Goal: Task Accomplishment & Management: Manage account settings

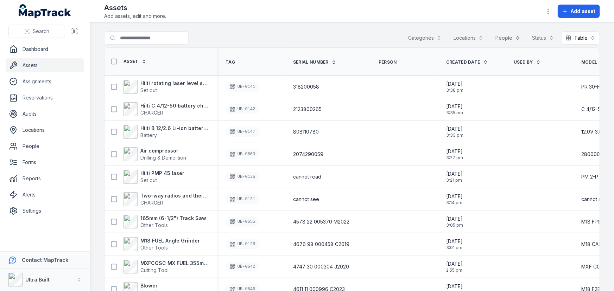
scroll to position [3, 0]
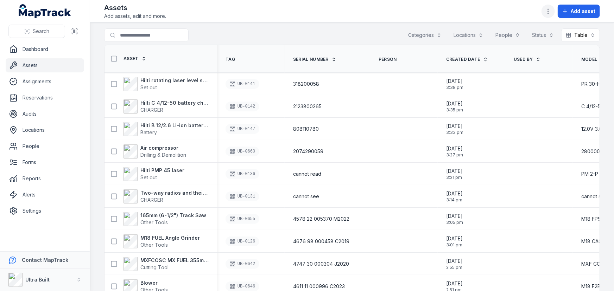
click at [545, 11] on icon "button" at bounding box center [547, 11] width 7 height 7
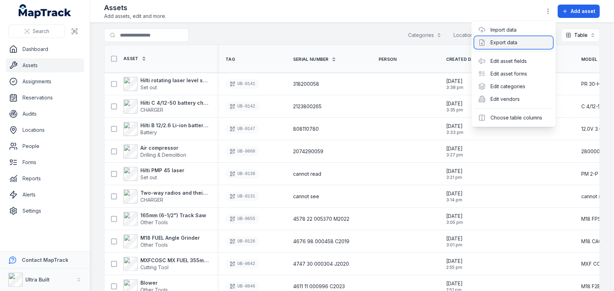
click at [504, 44] on div "Export data" at bounding box center [513, 42] width 79 height 13
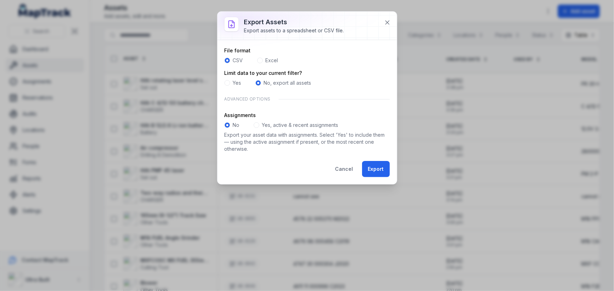
click at [261, 62] on span at bounding box center [260, 61] width 6 height 6
click at [377, 170] on button "Export" at bounding box center [376, 169] width 28 height 16
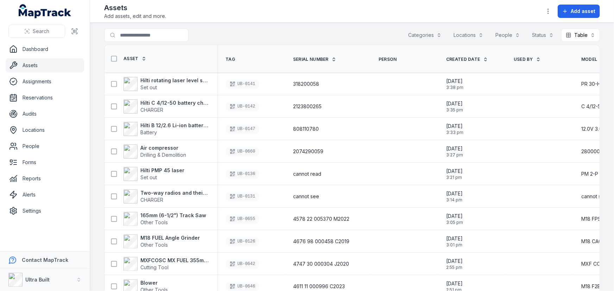
click at [283, 32] on div "Search for assets Categories Locations People Status Table *****" at bounding box center [351, 36] width 495 height 16
click at [285, 37] on div "Search for assets Categories Locations People Status Table *****" at bounding box center [351, 36] width 495 height 16
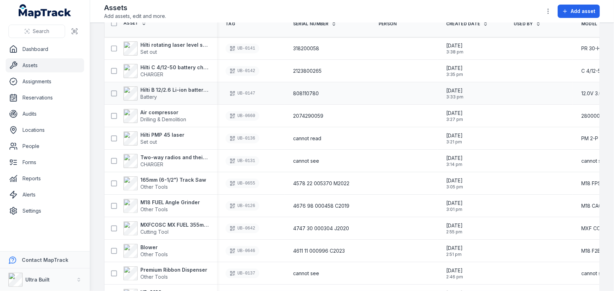
scroll to position [0, 0]
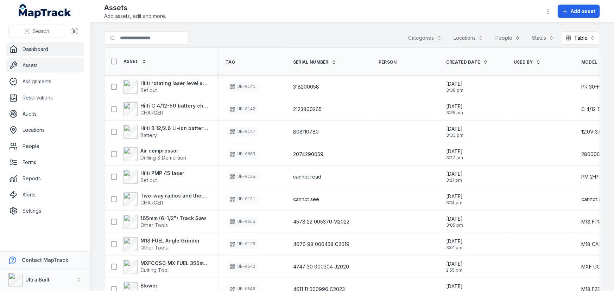
click at [15, 50] on icon at bounding box center [13, 49] width 8 height 8
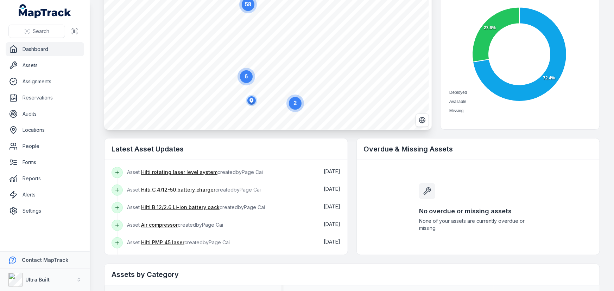
scroll to position [128, 0]
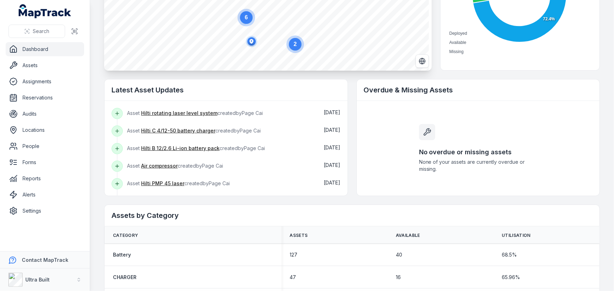
click at [92, 89] on main "Total Assets 474 Available Assets 131 Deployed Assets 343 Asset utilisation 72.…" at bounding box center [352, 145] width 524 height 291
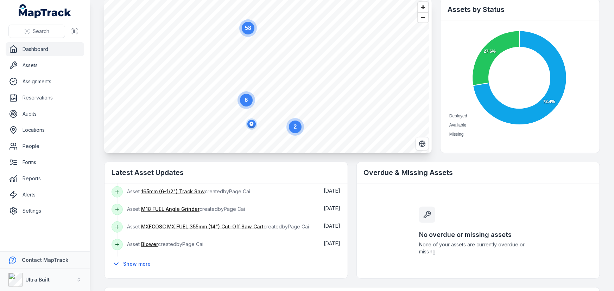
scroll to position [0, 0]
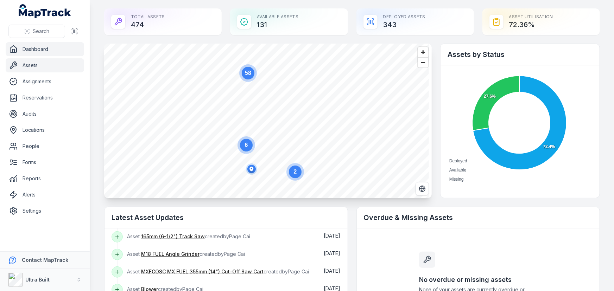
click at [27, 68] on link "Assets" at bounding box center [45, 65] width 78 height 14
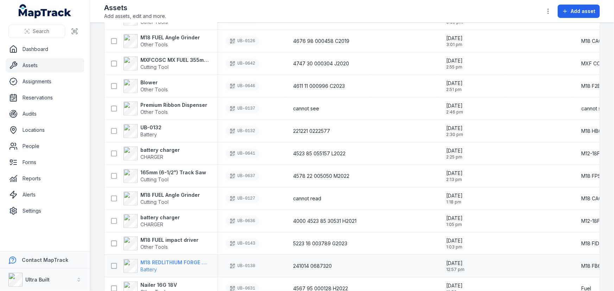
scroll to position [320, 0]
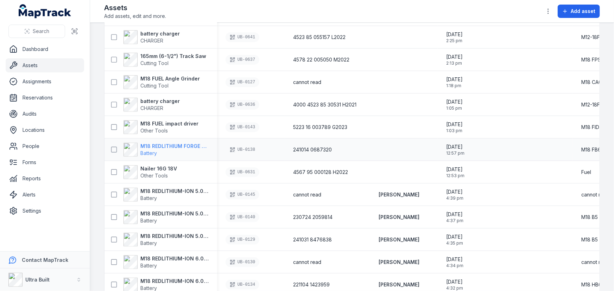
click at [150, 147] on strong "M18 REDLITHIUM FORGE 6.0 Ah battery" at bounding box center [174, 146] width 68 height 7
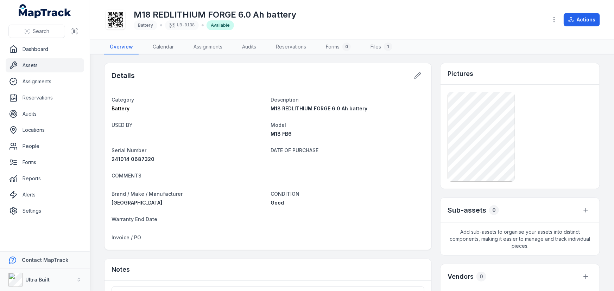
click at [372, 111] on div "M18 REDLITHIUM FORGE 6.0 Ah battery" at bounding box center [348, 108] width 154 height 7
click at [334, 59] on main "Details Category Battery Description M18 REDLITHIUM FORGE 6.0 Ah battery USED B…" at bounding box center [352, 173] width 524 height 237
click at [351, 16] on div "M18 REDLITHIUM FORGE 6.0 Ah battery Battery UB-0138 Available" at bounding box center [322, 19] width 437 height 23
click at [381, 26] on div "M18 REDLITHIUM FORGE 6.0 Ah battery Battery UB-0138 Available" at bounding box center [322, 19] width 437 height 23
click at [353, 26] on div "M18 REDLITHIUM FORGE 6.0 Ah battery Battery UB-0138 Available" at bounding box center [322, 19] width 437 height 23
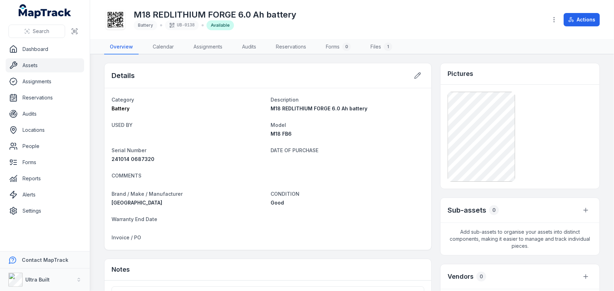
click at [359, 30] on div "M18 REDLITHIUM FORGE 6.0 Ah battery Battery UB-0138 Available" at bounding box center [322, 19] width 437 height 23
click at [359, 16] on div "M18 REDLITHIUM FORGE 6.0 Ah battery Battery UB-0138 Available" at bounding box center [322, 19] width 437 height 23
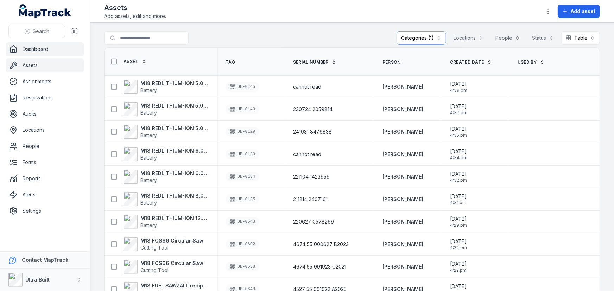
click at [31, 46] on link "Dashboard" at bounding box center [45, 49] width 78 height 14
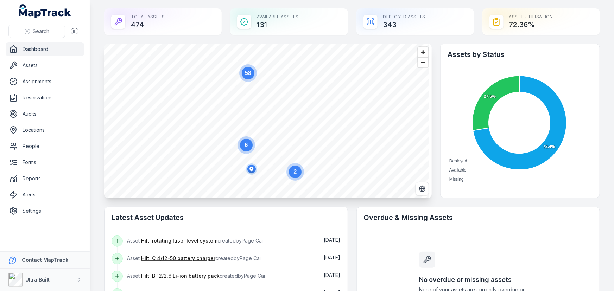
click at [178, 5] on main "Total Assets 474 Available Assets 131 Deployed Assets 343 Asset utilisation 72.…" at bounding box center [352, 145] width 524 height 291
click at [224, 33] on div "Total Assets 474 Available Assets 131 Deployed Assets 343 Asset utilisation 72.…" at bounding box center [351, 21] width 495 height 27
click at [27, 158] on link "Forms" at bounding box center [45, 162] width 78 height 14
click at [33, 163] on link "Forms" at bounding box center [45, 162] width 78 height 14
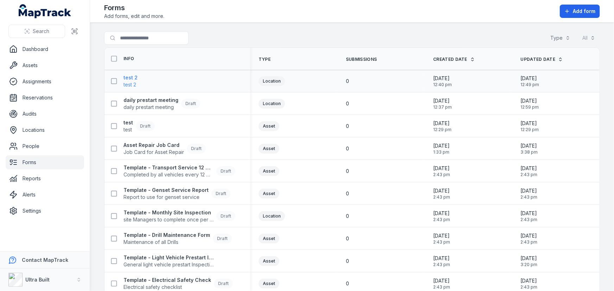
click at [134, 77] on strong "test 2" at bounding box center [130, 77] width 14 height 7
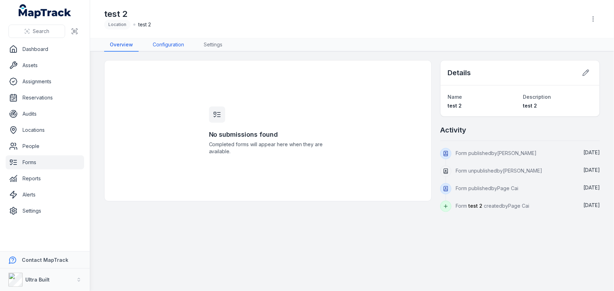
click at [178, 45] on link "Configuration" at bounding box center [168, 44] width 43 height 13
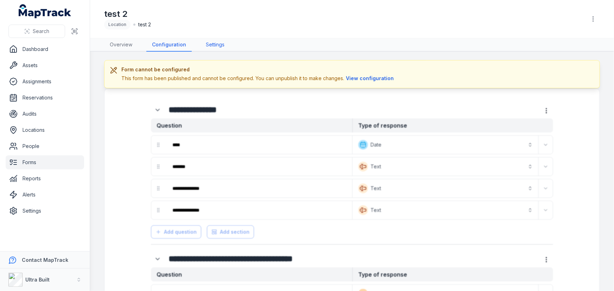
click at [210, 49] on link "Settings" at bounding box center [215, 44] width 30 height 13
click at [212, 46] on link "Settings" at bounding box center [215, 44] width 30 height 13
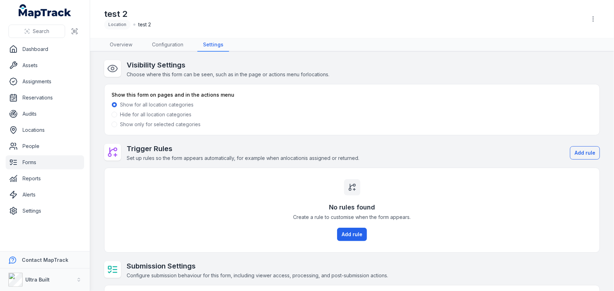
click at [30, 164] on link "Forms" at bounding box center [45, 162] width 78 height 14
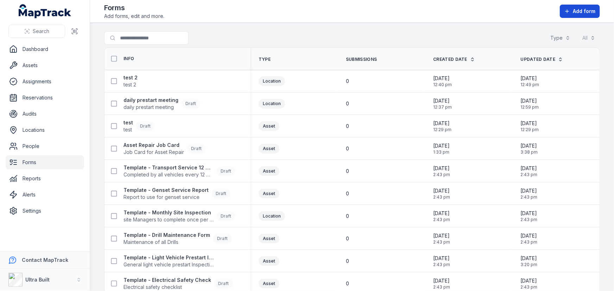
click at [574, 15] on button "Add form" at bounding box center [579, 11] width 40 height 13
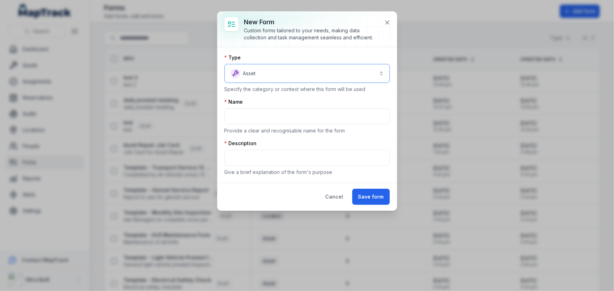
click at [255, 77] on button "Asset *****" at bounding box center [306, 73] width 165 height 19
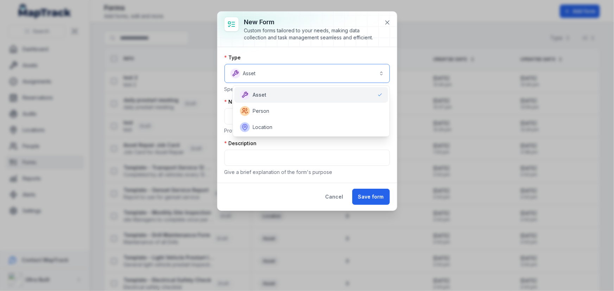
click at [256, 77] on button "Asset *****" at bounding box center [306, 73] width 165 height 19
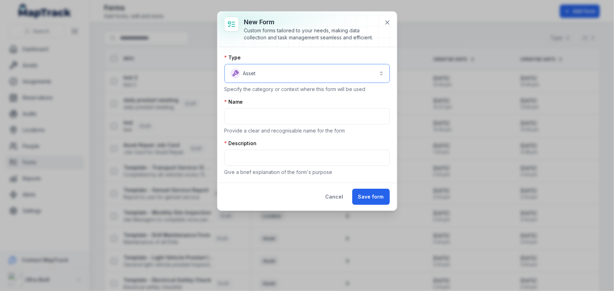
click at [256, 77] on button "Asset *****" at bounding box center [306, 73] width 165 height 19
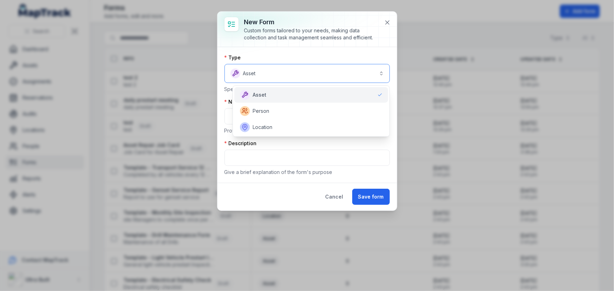
click at [256, 77] on button "Asset *****" at bounding box center [306, 73] width 165 height 19
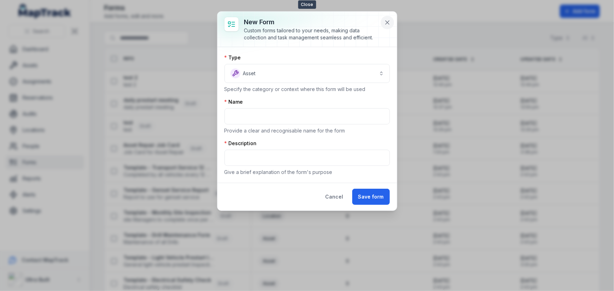
click at [389, 26] on button at bounding box center [387, 22] width 13 height 13
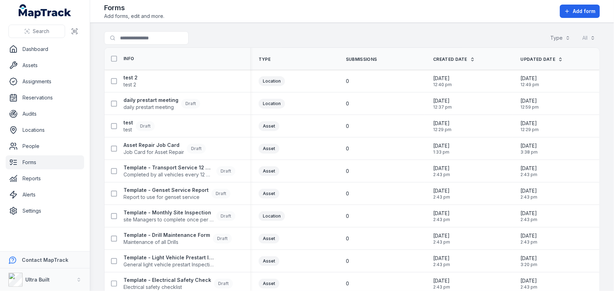
click at [322, 41] on div "Search for forms Type All" at bounding box center [351, 39] width 495 height 16
click at [28, 150] on link "People" at bounding box center [45, 146] width 78 height 14
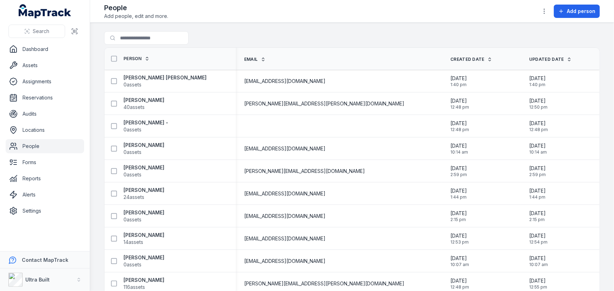
click at [217, 31] on div "Search for people" at bounding box center [351, 39] width 495 height 16
click at [32, 67] on link "Assets" at bounding box center [45, 65] width 78 height 14
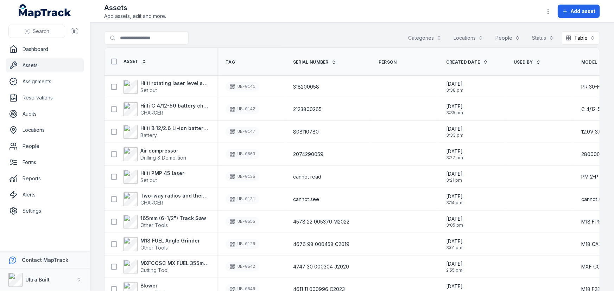
click at [245, 35] on div "Search for assets Categories Locations People Status Table *****" at bounding box center [351, 39] width 495 height 16
click at [245, 40] on div "Search for assets Categories Locations People Status Table *****" at bounding box center [351, 39] width 495 height 16
click at [220, 36] on div "Search for assets Categories Locations People Status Table *****" at bounding box center [351, 39] width 495 height 16
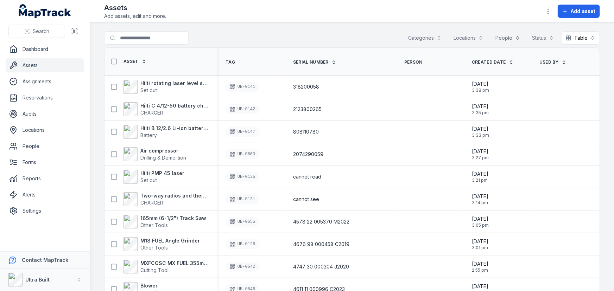
click at [472, 63] on span "Created Date" at bounding box center [489, 62] width 34 height 6
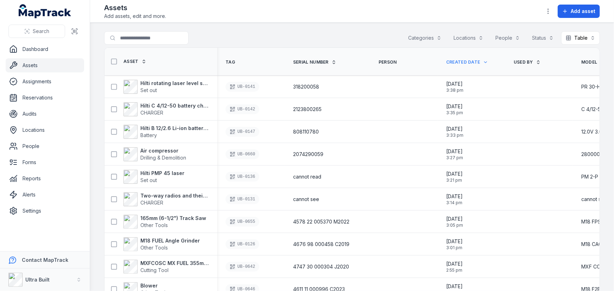
click at [463, 63] on span "Created Date" at bounding box center [463, 62] width 34 height 6
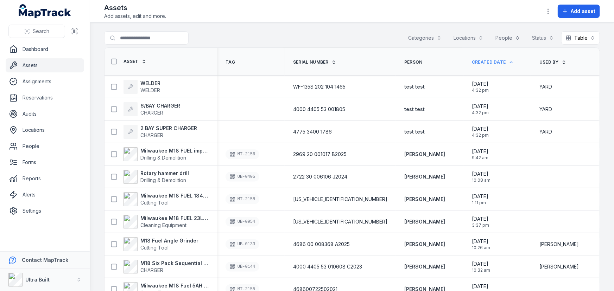
click at [419, 60] on th "Person" at bounding box center [430, 62] width 68 height 28
click at [268, 42] on div "Search for assets Categories Locations People Status Table *****" at bounding box center [351, 39] width 495 height 16
click at [29, 213] on link "Settings" at bounding box center [45, 211] width 78 height 14
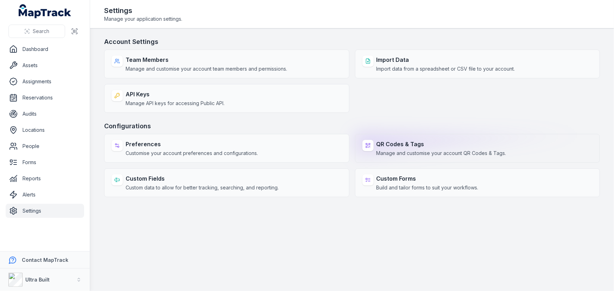
click at [388, 143] on strong "QR Codes & Tags" at bounding box center [441, 144] width 130 height 8
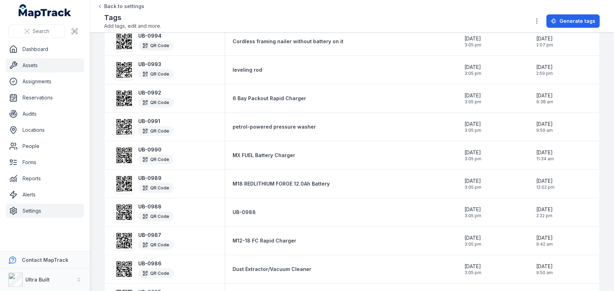
scroll to position [192, 0]
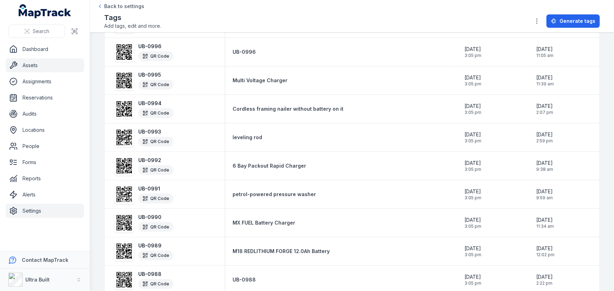
click at [32, 61] on link "Assets" at bounding box center [45, 65] width 78 height 14
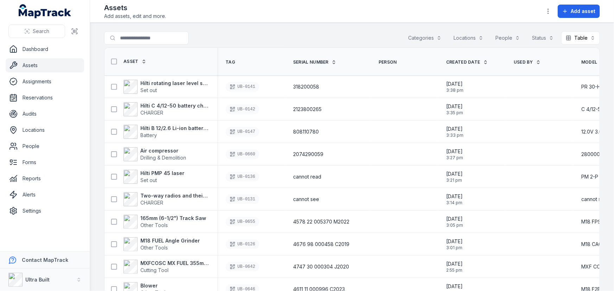
click at [467, 60] on span "Created Date" at bounding box center [463, 62] width 34 height 6
click at [469, 62] on span "Created Date" at bounding box center [463, 62] width 34 height 6
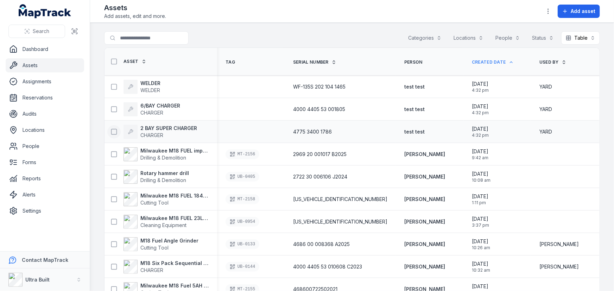
click at [114, 130] on icon at bounding box center [113, 131] width 7 height 7
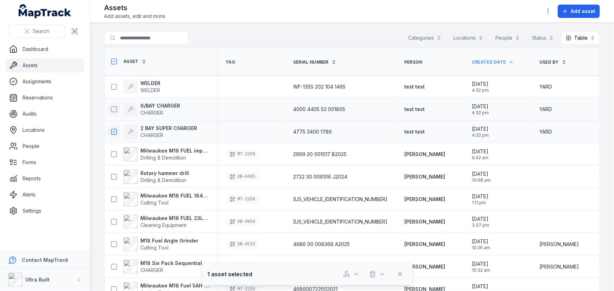
click at [113, 110] on icon at bounding box center [113, 109] width 7 height 7
click at [114, 87] on icon at bounding box center [113, 86] width 7 height 7
click at [550, 9] on icon "button" at bounding box center [547, 11] width 7 height 7
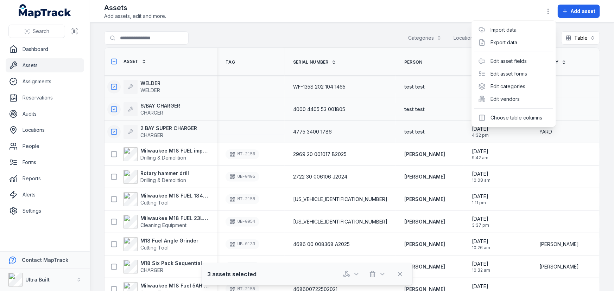
click at [358, 39] on div "Toggle Navigation Assets Add assets, edit and more. Add asset Search for assets…" at bounding box center [352, 145] width 524 height 291
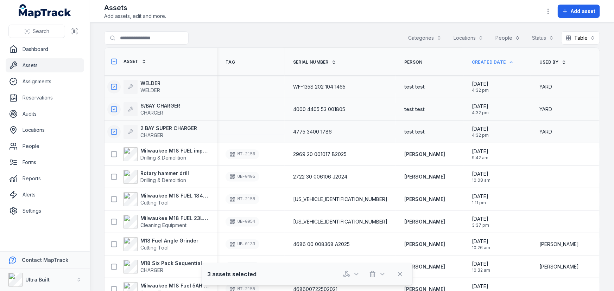
click at [112, 110] on icon at bounding box center [113, 109] width 7 height 7
click at [112, 130] on icon at bounding box center [113, 131] width 7 height 7
click at [112, 62] on icon at bounding box center [113, 61] width 7 height 7
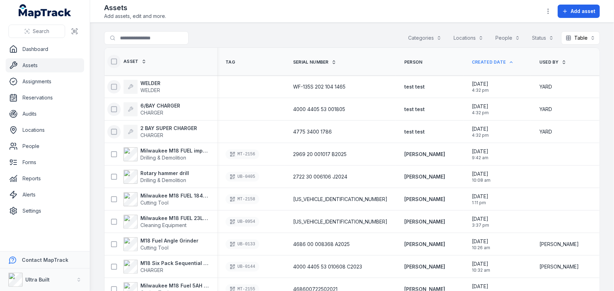
click at [112, 62] on icon at bounding box center [113, 61] width 7 height 7
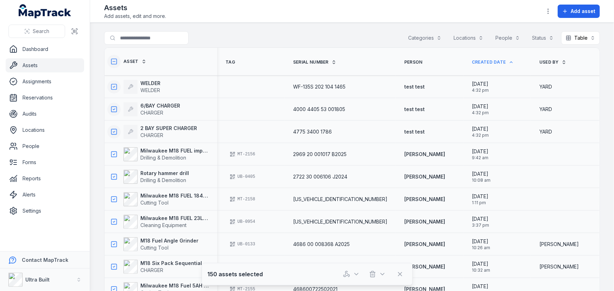
click at [112, 62] on icon at bounding box center [113, 61] width 7 height 7
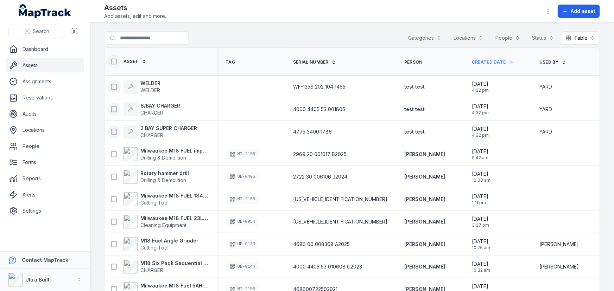
click at [114, 87] on icon at bounding box center [113, 86] width 7 height 7
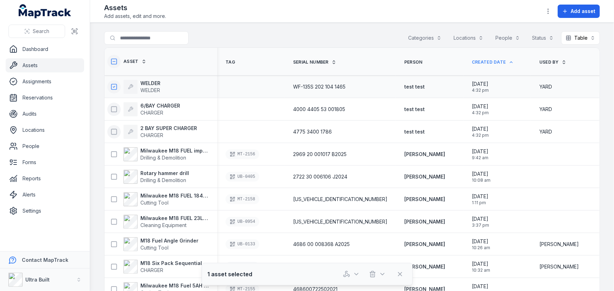
click at [113, 107] on icon at bounding box center [113, 109] width 7 height 7
click at [113, 133] on icon at bounding box center [113, 131] width 7 height 7
click at [346, 275] on icon "button" at bounding box center [346, 274] width 7 height 7
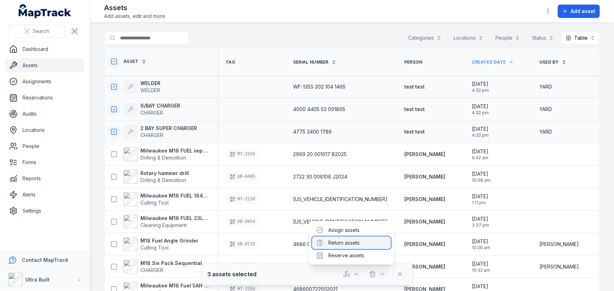
click at [343, 243] on div "Return assets" at bounding box center [351, 243] width 79 height 13
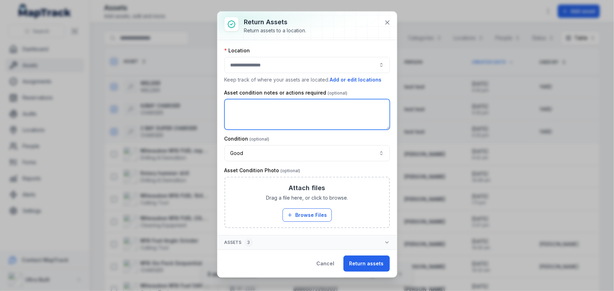
click at [305, 108] on textarea at bounding box center [306, 114] width 165 height 31
type textarea "*"
click at [288, 63] on button "button" at bounding box center [306, 65] width 165 height 16
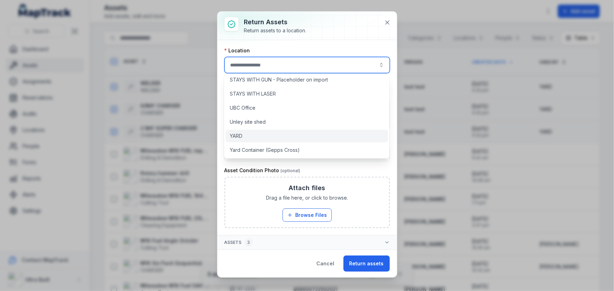
scroll to position [88, 0]
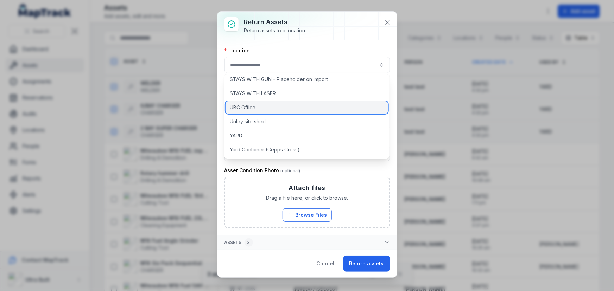
click at [251, 106] on span "UBC Office" at bounding box center [243, 107] width 26 height 7
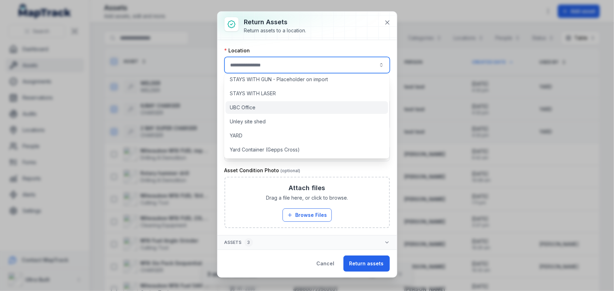
type input "**********"
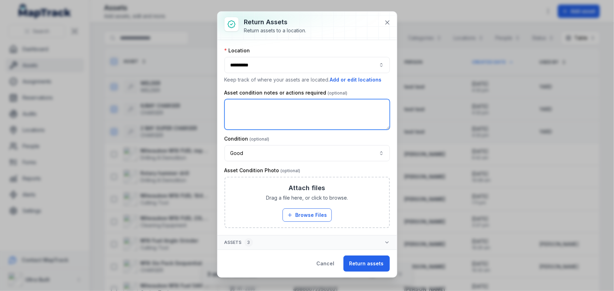
click at [257, 113] on textarea at bounding box center [306, 114] width 165 height 31
type textarea "*"
type textarea "**********"
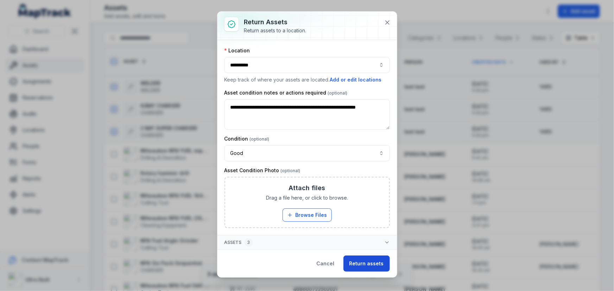
click at [369, 264] on button "Return assets" at bounding box center [366, 264] width 46 height 16
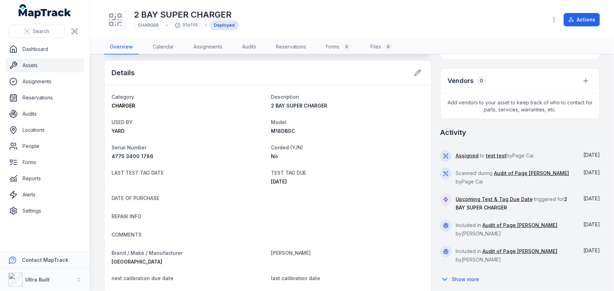
scroll to position [256, 0]
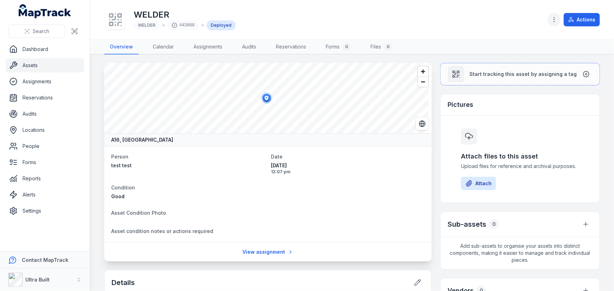
click at [559, 19] on button "button" at bounding box center [553, 19] width 13 height 13
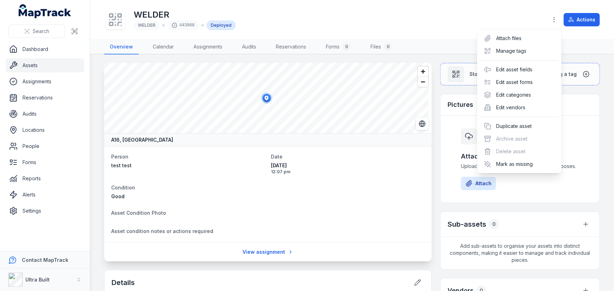
click at [452, 23] on div "WELDER WELDER 443868 Deployed Actions" at bounding box center [351, 20] width 495 height 34
